Goal: Information Seeking & Learning: Learn about a topic

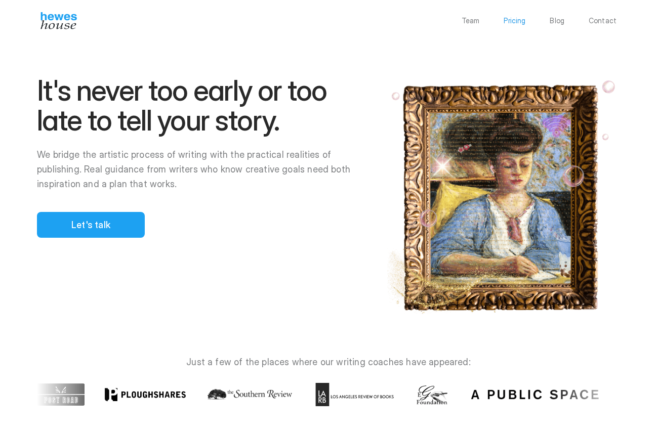
click at [517, 22] on p "Pricing" at bounding box center [514, 20] width 22 height 7
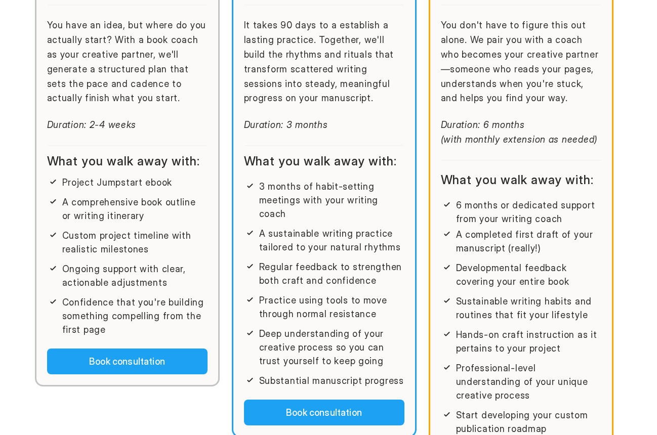
scroll to position [312, 0]
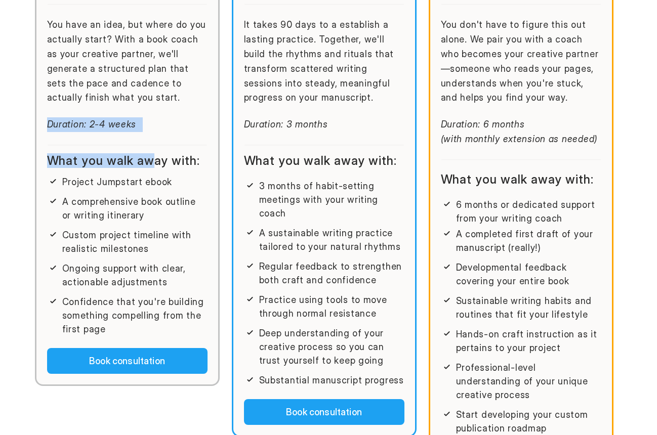
drag, startPoint x: 99, startPoint y: 97, endPoint x: 148, endPoint y: 162, distance: 81.3
click at [148, 162] on div "Project Jumpstart $995 For writers with a story in mind and no clue where to be…" at bounding box center [127, 135] width 185 height 502
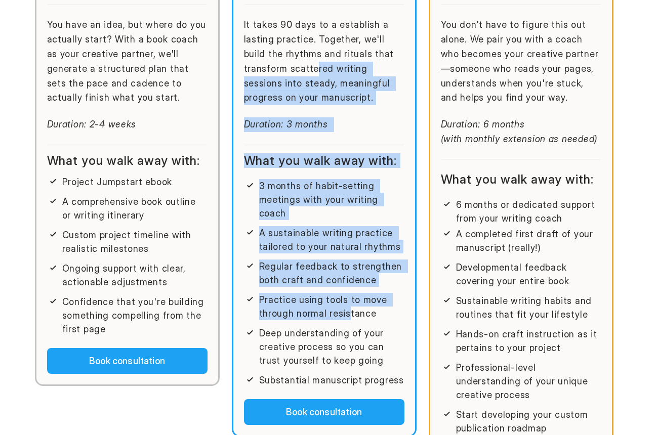
drag, startPoint x: 316, startPoint y: 131, endPoint x: 348, endPoint y: 290, distance: 162.6
click at [348, 290] on div "Habit Builder $3,995 For writers who need structure, not just inspiration It ta…" at bounding box center [324, 161] width 185 height 554
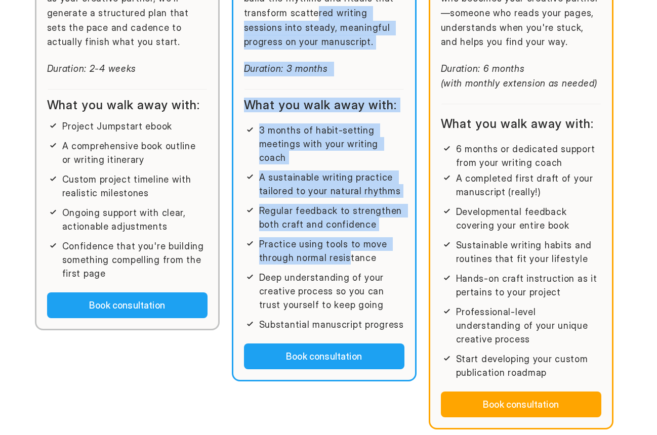
scroll to position [399, 0]
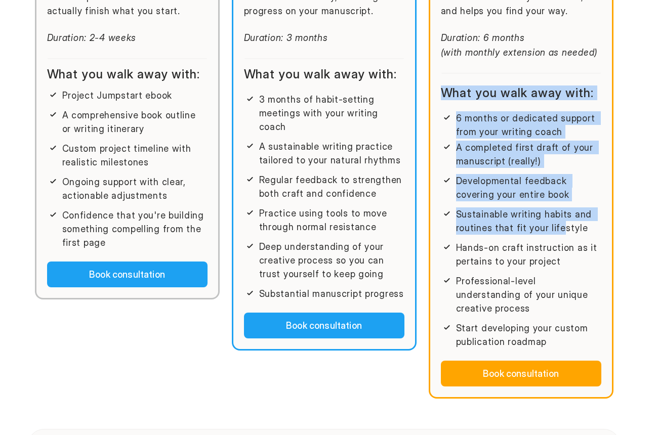
drag, startPoint x: 560, startPoint y: 220, endPoint x: 530, endPoint y: 80, distance: 143.3
click at [530, 80] on div "Do-It-Together $7,500 For writers with a big vision and a book they're ready to…" at bounding box center [521, 78] width 160 height 539
drag, startPoint x: 502, startPoint y: 65, endPoint x: 531, endPoint y: 244, distance: 181.4
click at [531, 244] on div "Do-It-Together $7,500 For writers with a big vision and a book they're ready to…" at bounding box center [521, 78] width 160 height 539
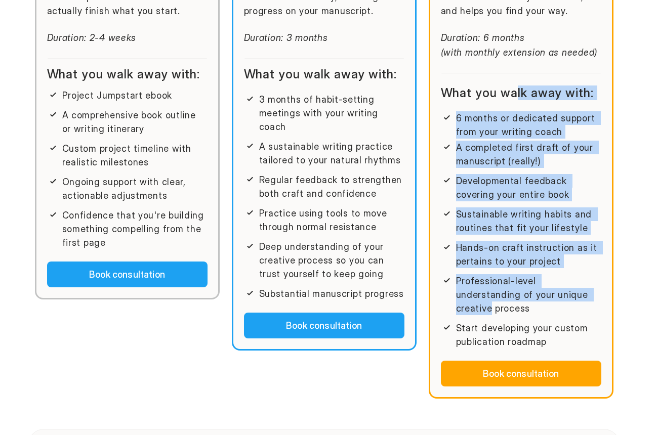
drag, startPoint x: 554, startPoint y: 285, endPoint x: 517, endPoint y: 81, distance: 207.6
click at [517, 87] on div "What you walk away with: 6 months or dedicated support from your writing coach …" at bounding box center [521, 218] width 160 height 262
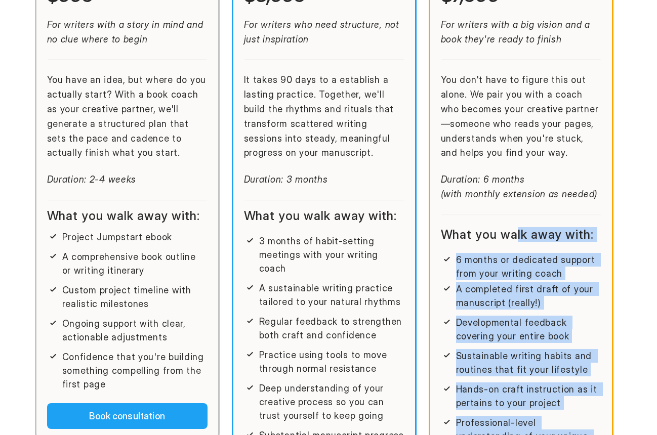
scroll to position [250, 0]
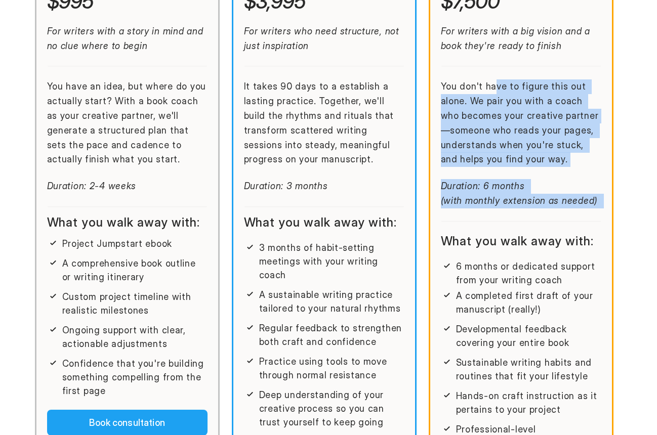
drag, startPoint x: 496, startPoint y: 79, endPoint x: 514, endPoint y: 228, distance: 149.8
click at [514, 228] on div "Do-It-Together $7,500 For writers with a big vision and a book they're ready to…" at bounding box center [521, 227] width 160 height 539
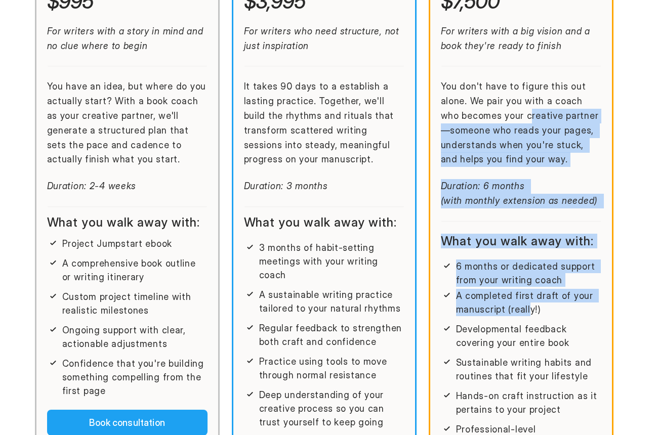
drag, startPoint x: 527, startPoint y: 304, endPoint x: 509, endPoint y: 114, distance: 190.1
click at [509, 114] on div "Do-It-Together $7,500 For writers with a big vision and a book they're ready to…" at bounding box center [521, 227] width 160 height 539
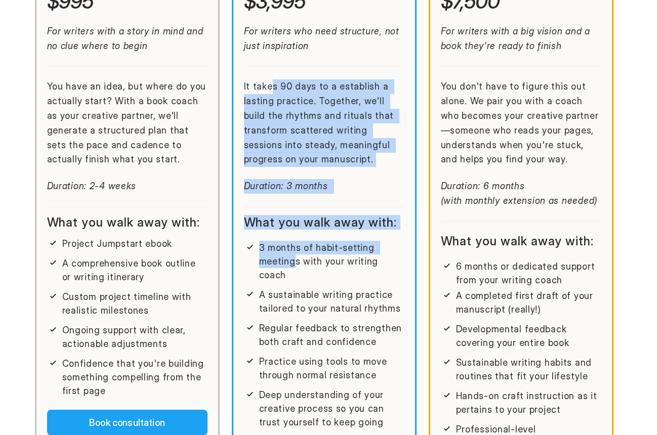
drag, startPoint x: 270, startPoint y: 83, endPoint x: 295, endPoint y: 256, distance: 174.9
click at [295, 256] on div "Habit Builder $3,995 For writers who need structure, not just inspiration It ta…" at bounding box center [324, 222] width 185 height 554
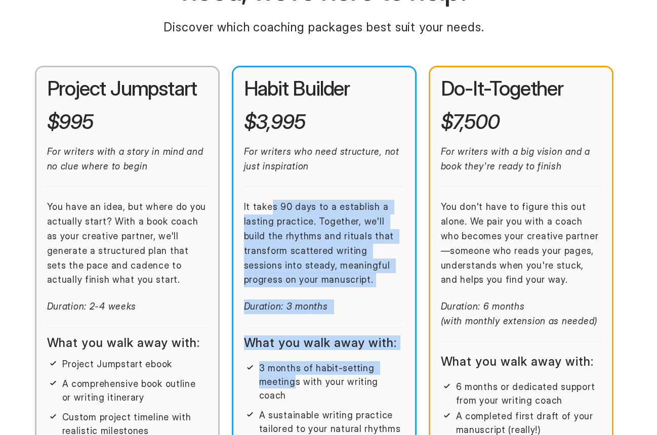
scroll to position [134, 0]
